Goal: Information Seeking & Learning: Learn about a topic

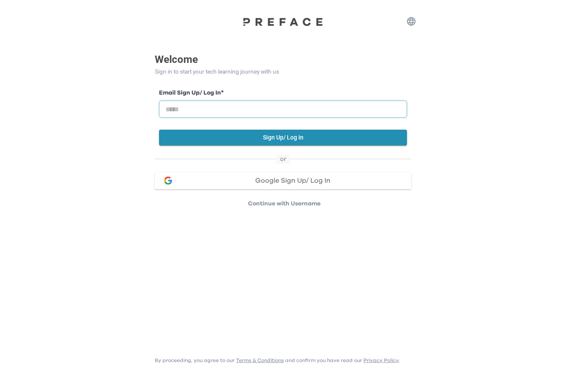
click at [231, 106] on input "email" at bounding box center [283, 108] width 248 height 17
type input "**********"
click at [198, 131] on button "Sign Up/ Log In" at bounding box center [283, 138] width 248 height 16
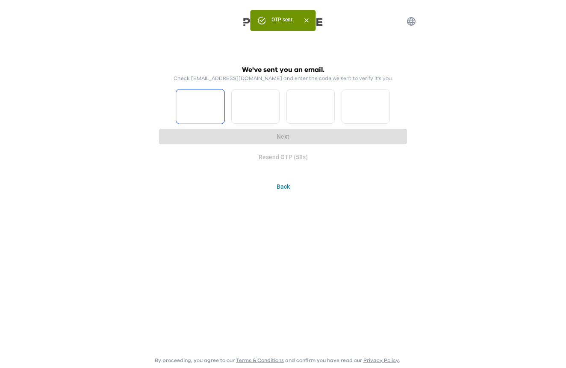
click at [195, 113] on input "Please enter OTP character 1" at bounding box center [200, 106] width 48 height 34
type input "*"
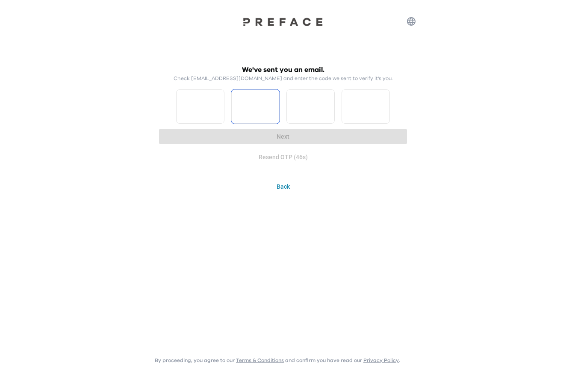
type input "*"
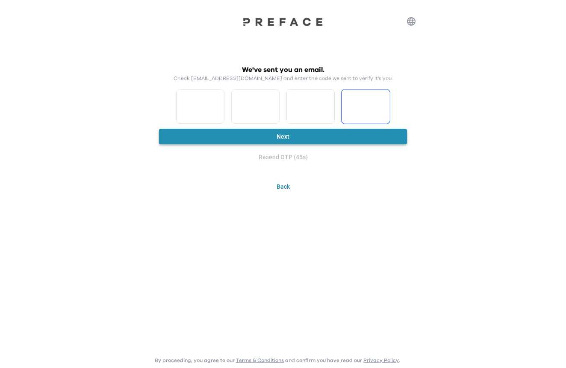
type input "*"
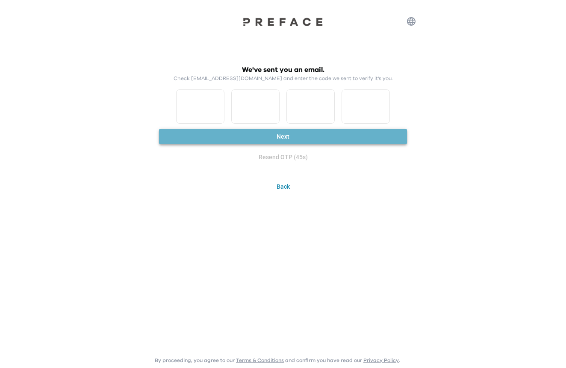
click at [219, 130] on button "Next" at bounding box center [283, 137] width 248 height 16
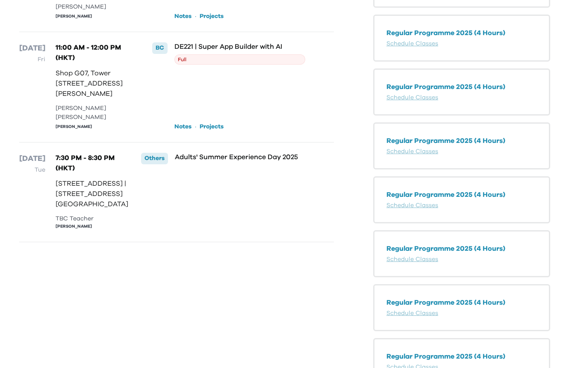
scroll to position [411, 0]
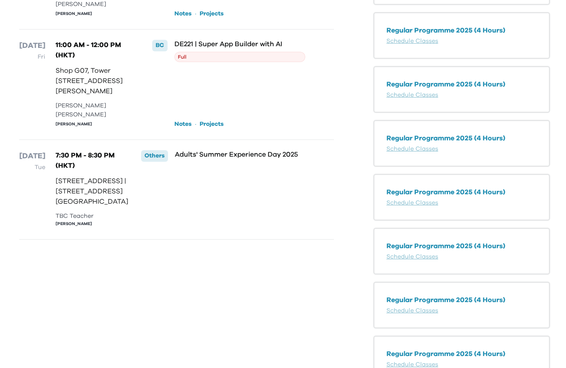
click at [186, 128] on link "Notes" at bounding box center [182, 124] width 17 height 9
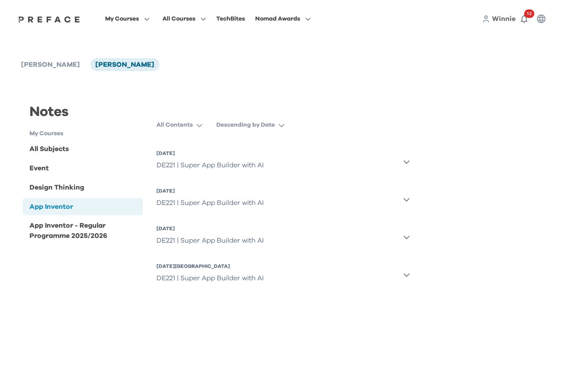
click at [221, 166] on div "DE221 | Super App Builder with AI" at bounding box center [209, 164] width 107 height 17
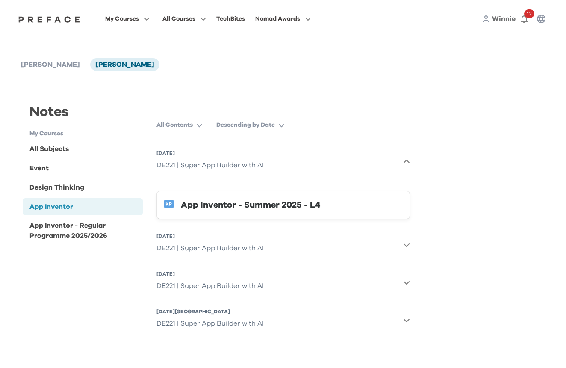
click at [243, 204] on div "App Inventor - Summer 2025 - L4" at bounding box center [292, 205] width 222 height 14
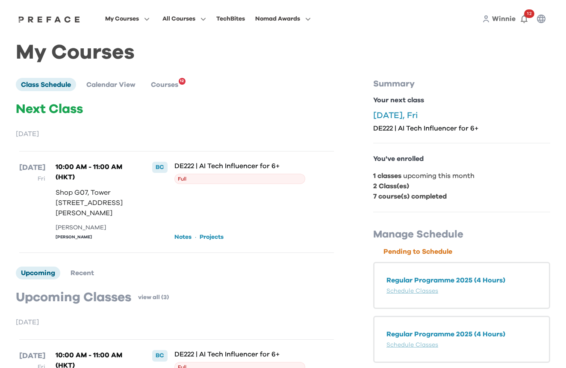
click at [213, 177] on span "Full" at bounding box center [239, 179] width 131 height 10
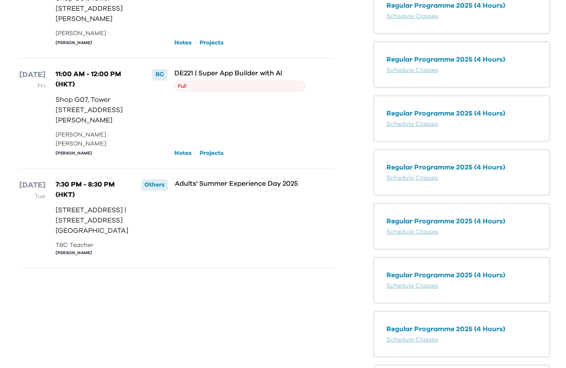
scroll to position [388, 0]
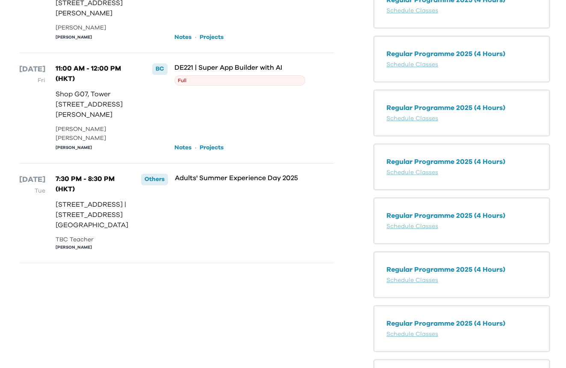
click at [207, 152] on link "Projects" at bounding box center [212, 147] width 24 height 9
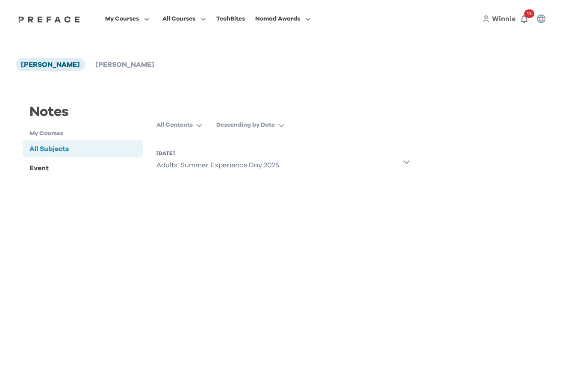
click at [43, 133] on h1 "My Courses" at bounding box center [86, 133] width 113 height 9
click at [144, 77] on span at bounding box center [127, 77] width 80 height 24
click at [95, 66] on span "[PERSON_NAME]" at bounding box center [124, 64] width 59 height 7
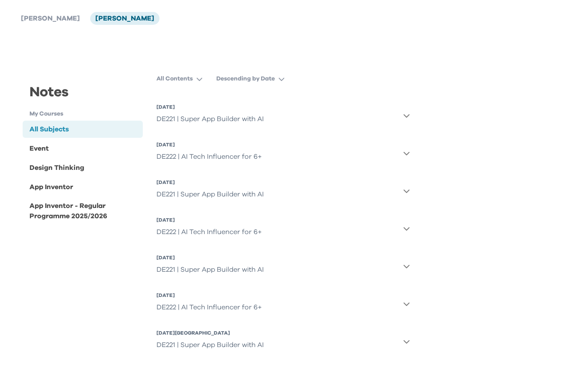
scroll to position [62, 0]
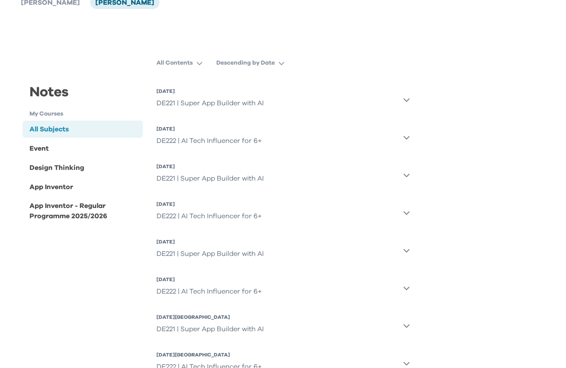
click at [193, 99] on div "DE221 | Super App Builder with AI" at bounding box center [209, 102] width 107 height 17
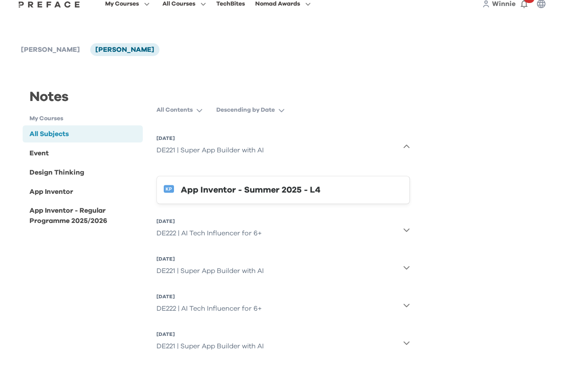
scroll to position [11, 0]
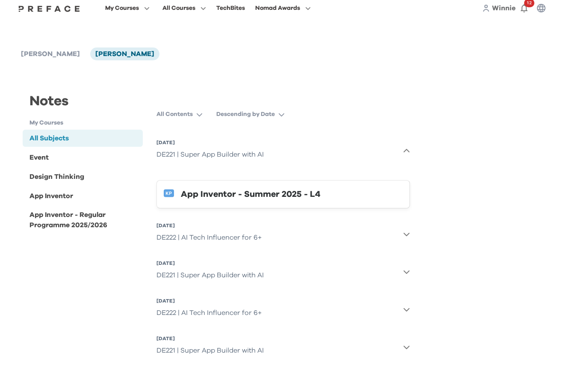
click at [82, 9] on img at bounding box center [49, 8] width 66 height 7
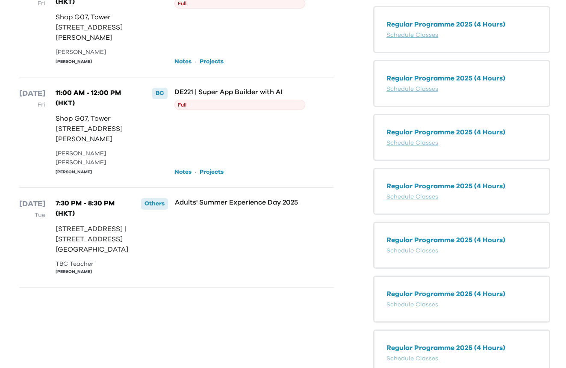
scroll to position [366, 0]
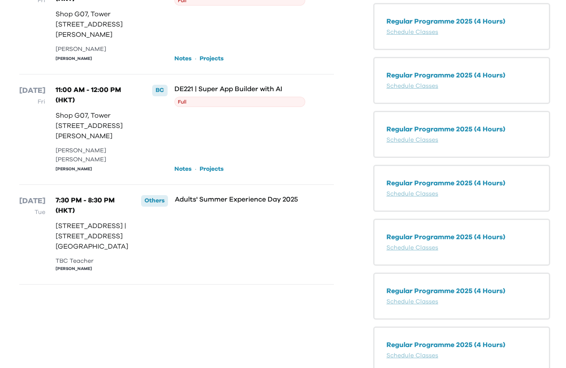
click at [213, 173] on link "Projects" at bounding box center [212, 169] width 24 height 9
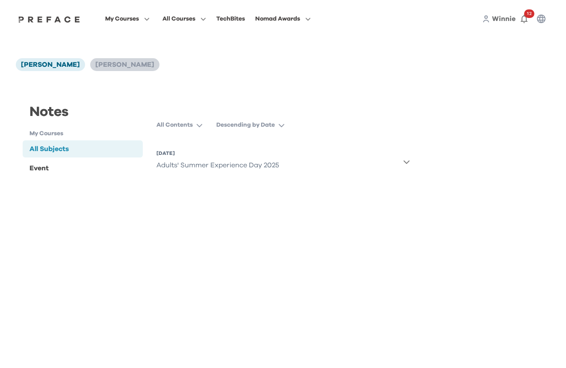
click at [93, 68] on li "[PERSON_NAME]" at bounding box center [124, 64] width 69 height 13
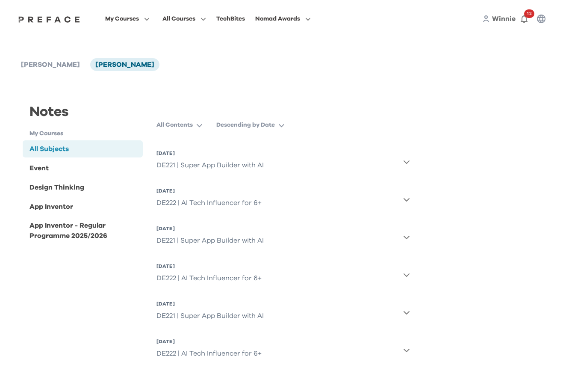
click at [195, 162] on div "DE221 | Super App Builder with AI" at bounding box center [209, 164] width 107 height 17
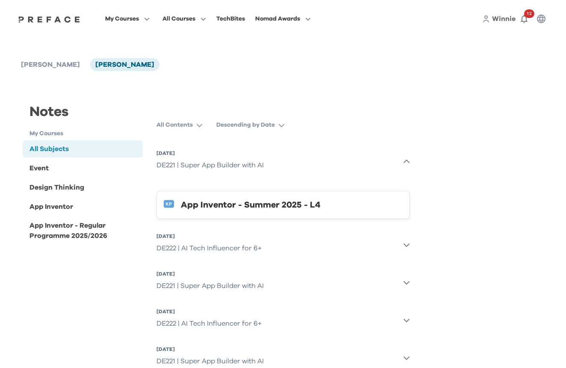
click at [230, 207] on div "App Inventor - Summer 2025 - L4" at bounding box center [292, 205] width 222 height 14
